Goal: Information Seeking & Learning: Learn about a topic

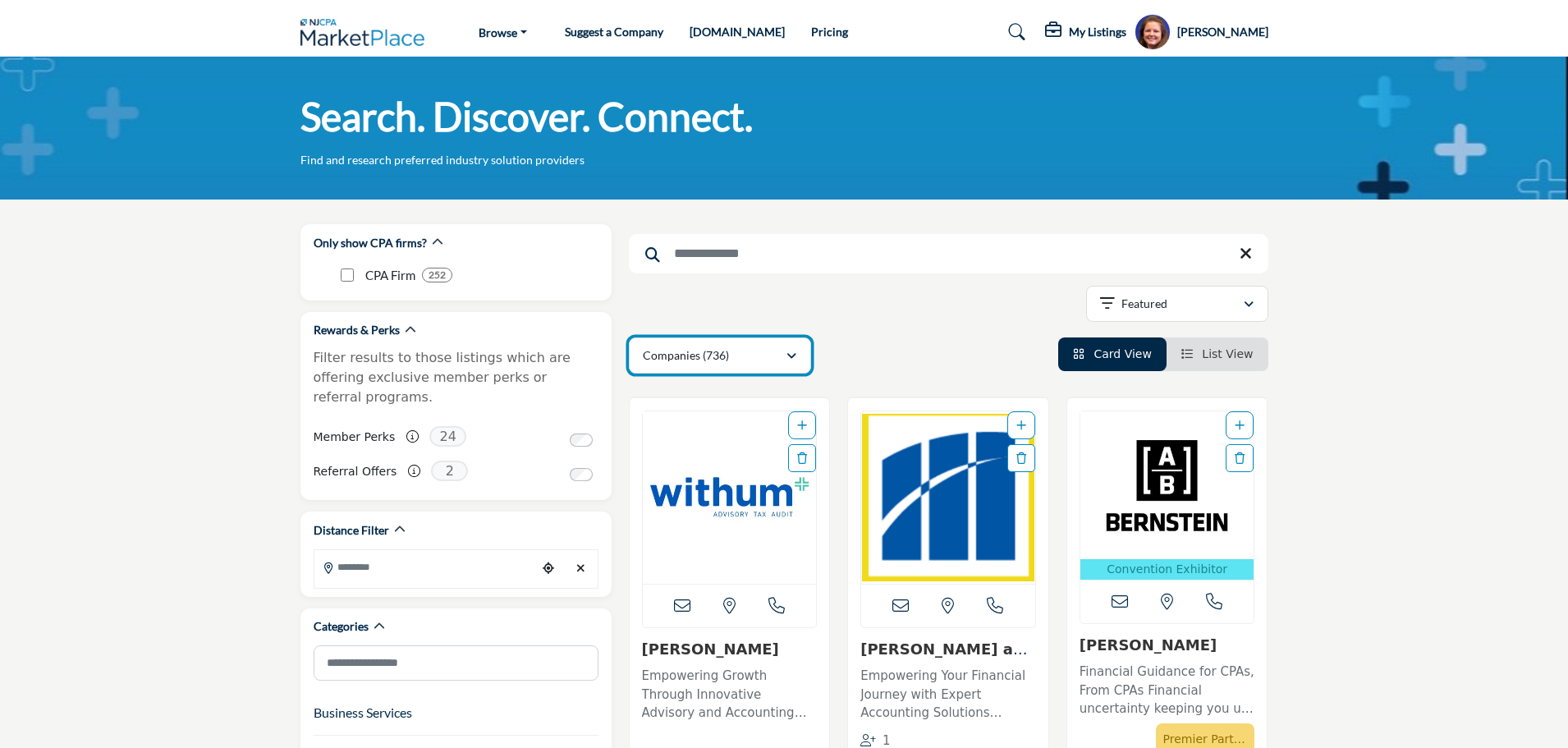
click at [796, 356] on div "button" at bounding box center [791, 355] width 11 height 15
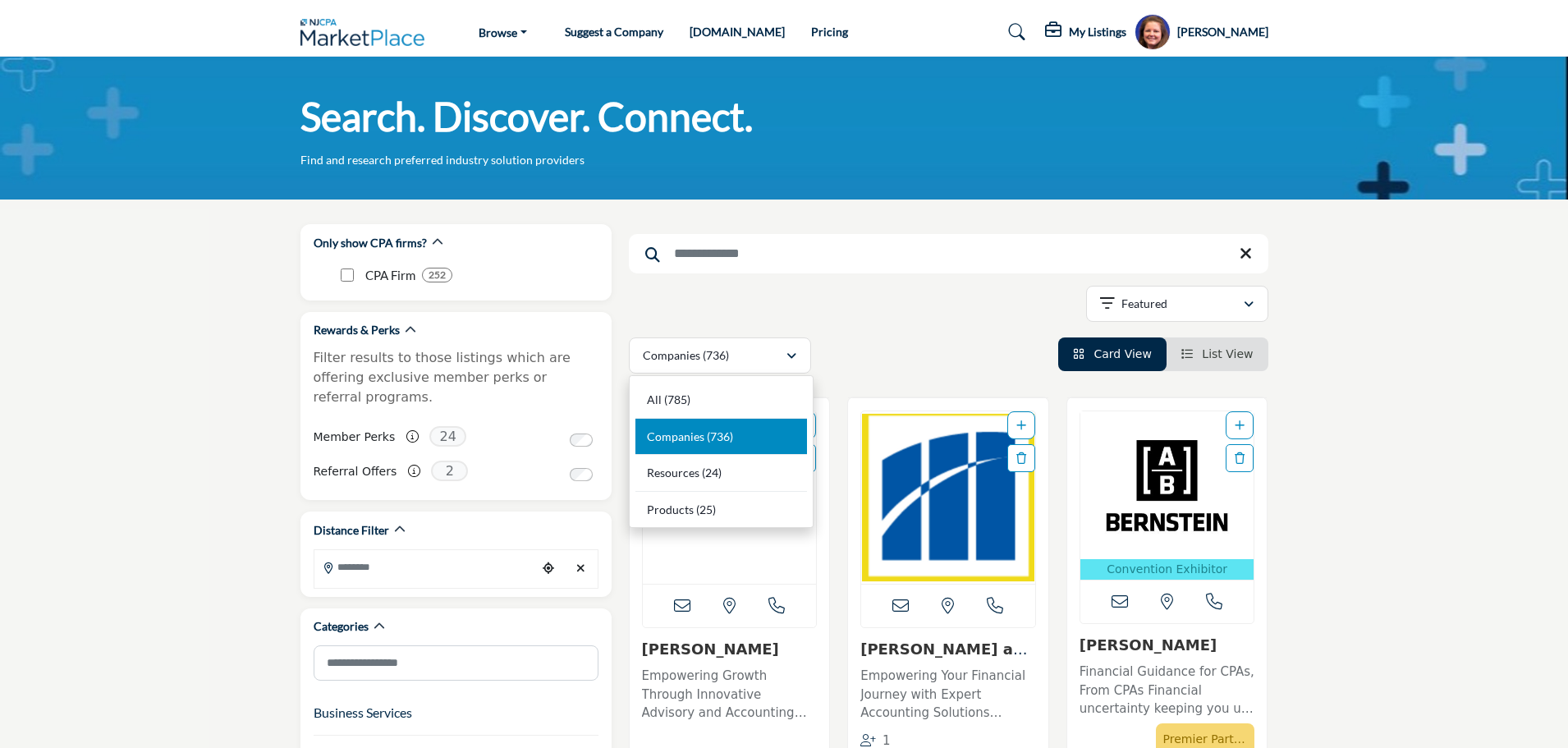
click at [705, 307] on div "Showing 21 results out of 736 Featured" at bounding box center [948, 306] width 639 height 42
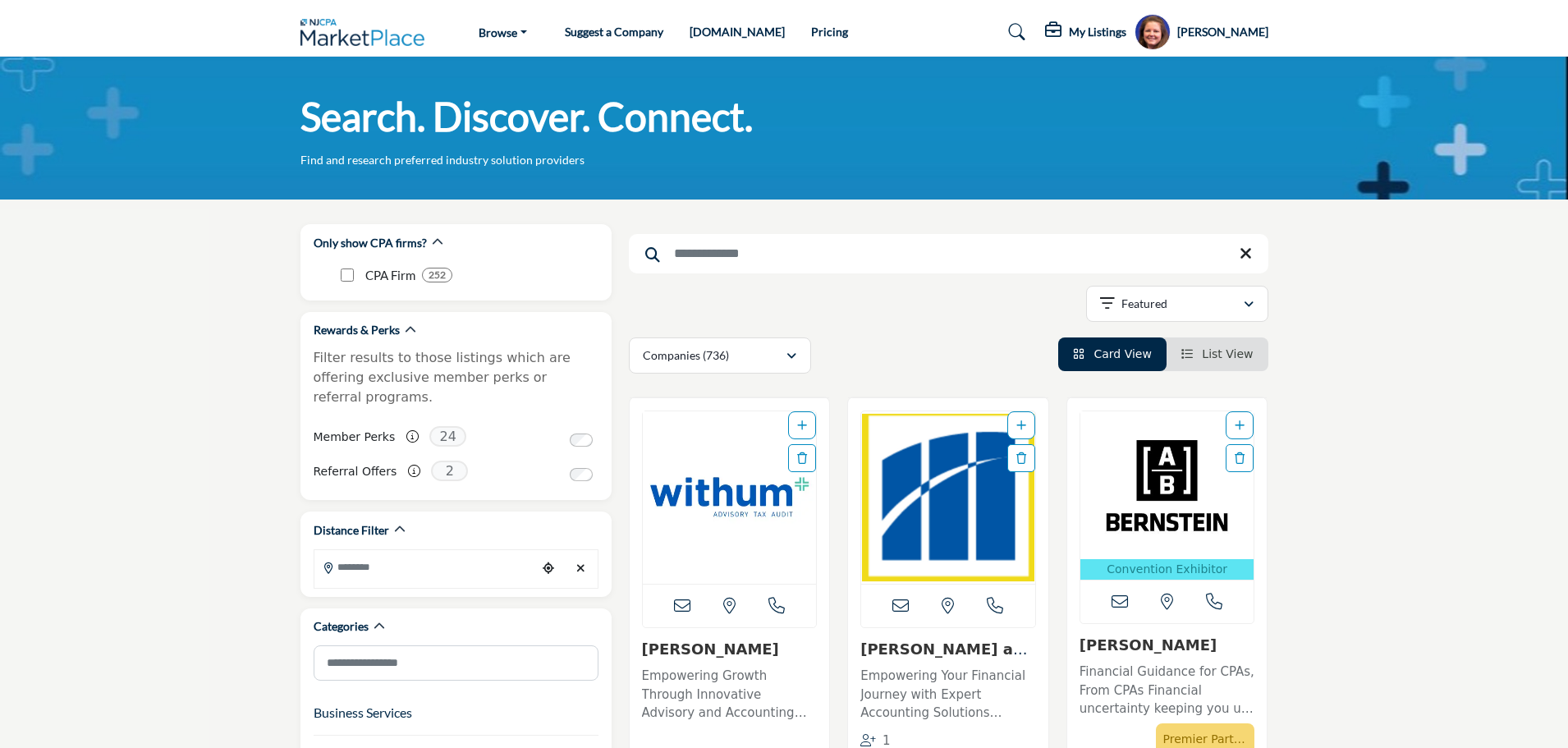
click at [348, 38] on img at bounding box center [366, 32] width 133 height 27
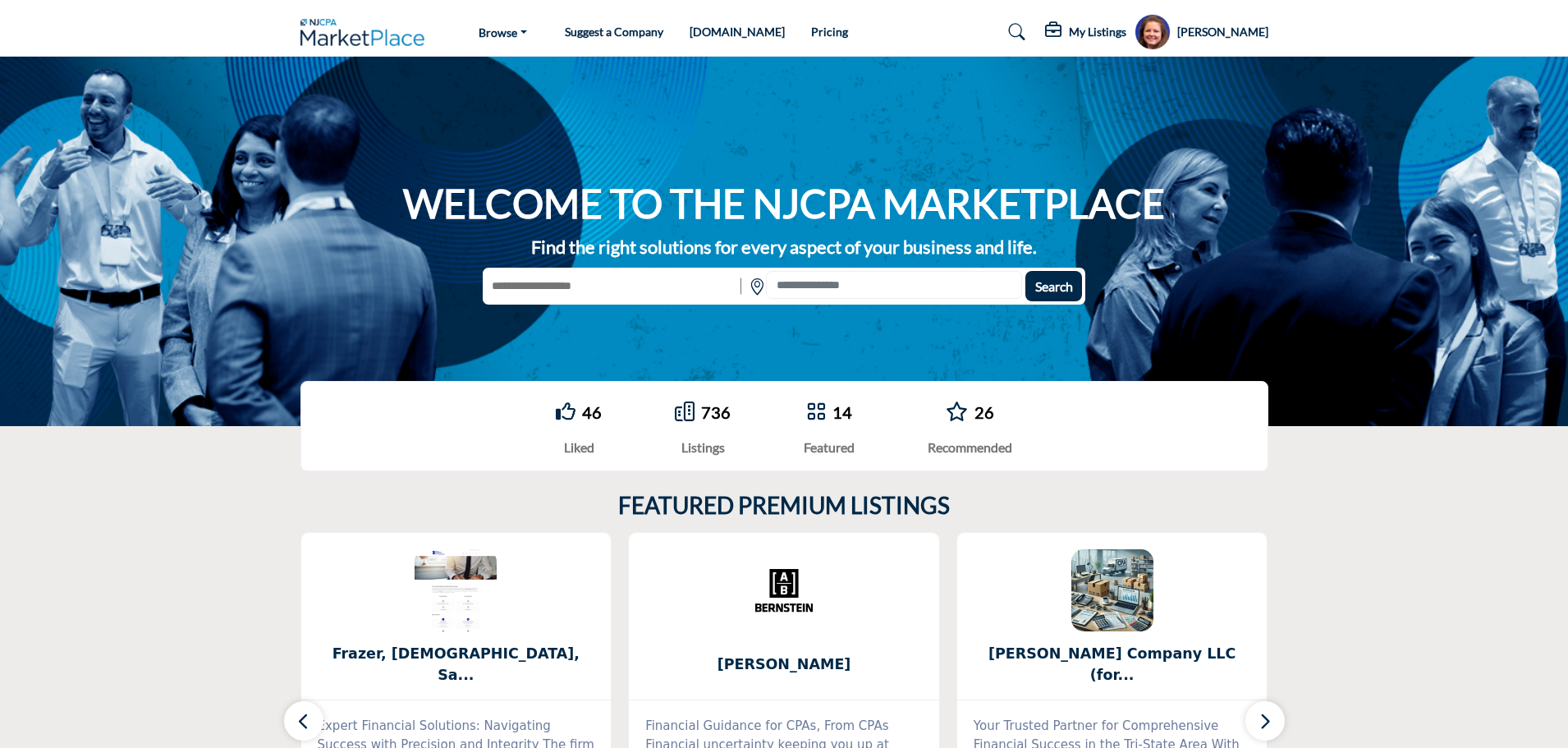
click at [1363, 524] on section "FEATURED PREMIUM LISTINGS 0" at bounding box center [784, 693] width 1568 height 469
click at [17, 482] on div "Go to Liked 46 Liked 736 Listings 14 Featured" at bounding box center [784, 426] width 1568 height 123
click at [811, 34] on link "Pricing" at bounding box center [829, 31] width 37 height 14
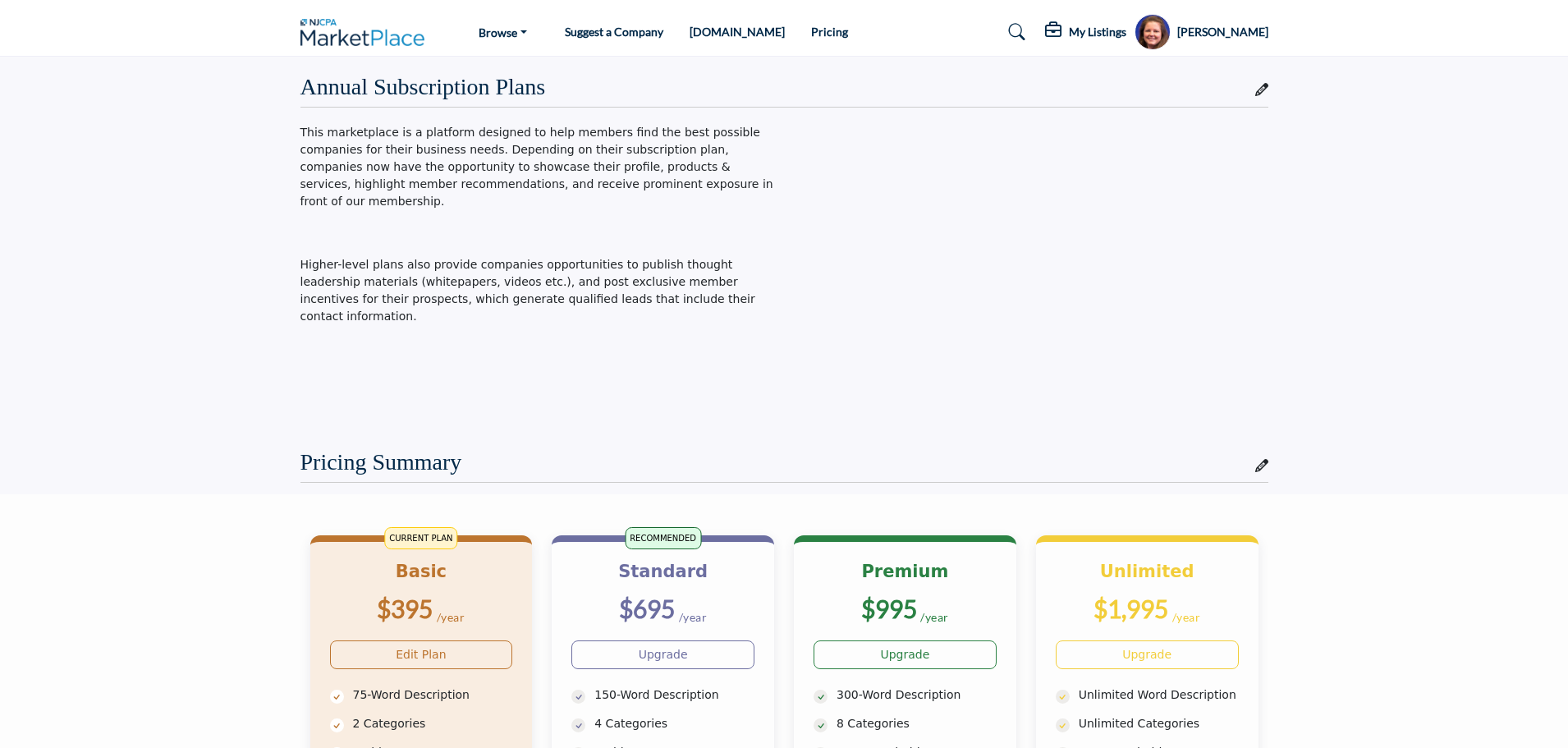
click at [354, 36] on img at bounding box center [366, 32] width 133 height 27
